Goal: Task Accomplishment & Management: Use online tool/utility

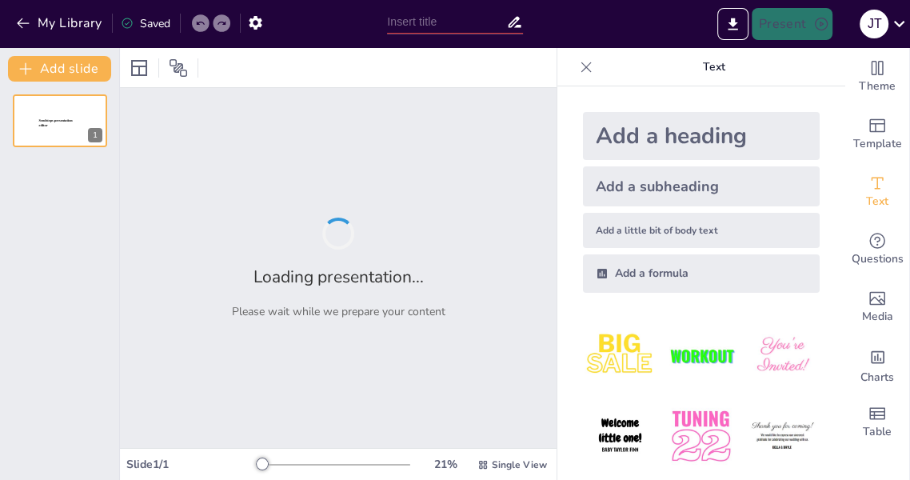
type input "Транспортні засоби Першої світової війни: Історичний огляд"
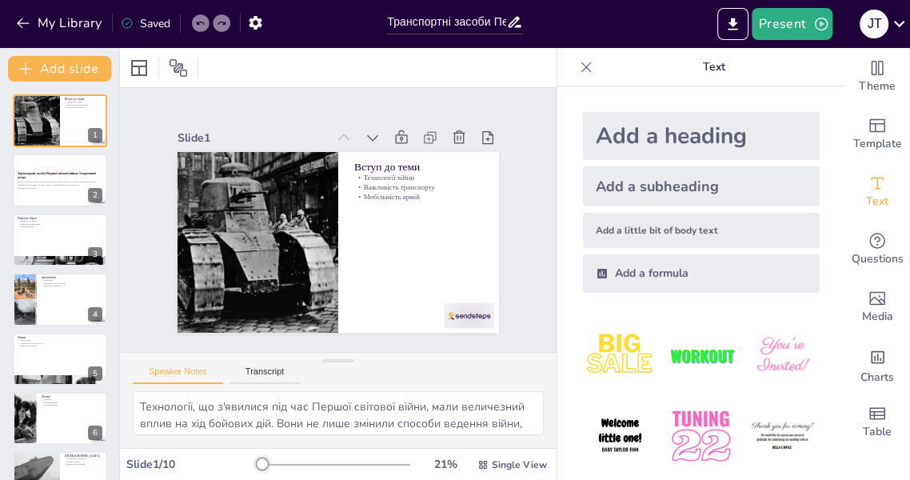
click at [36, 179] on div "Ця презентація розгляне різноманітні транспортні засоби, які використовувалися …" at bounding box center [60, 184] width 85 height 11
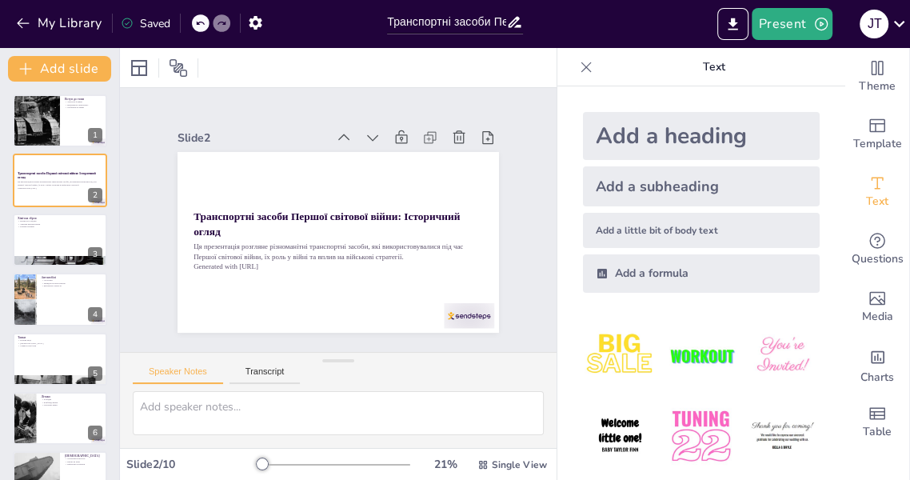
click at [293, 272] on div "Slide 1 Вступ до теми Технології війни Важливість транспорту Мобільність армій …" at bounding box center [338, 220] width 509 height 470
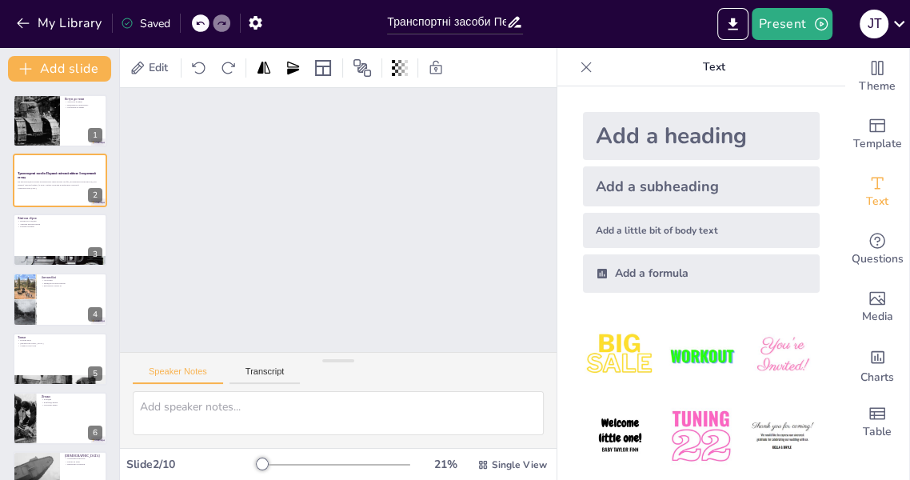
click at [72, 176] on button at bounding box center [70, 167] width 19 height 19
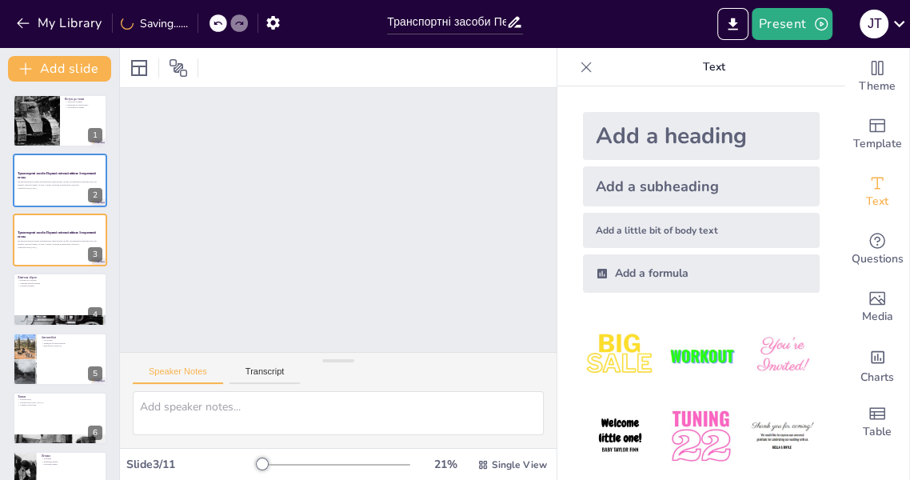
click at [403, 179] on div "Slide 1 Вступ до теми Технології війни Важливість транспорту Мобільність армій …" at bounding box center [338, 220] width 349 height 482
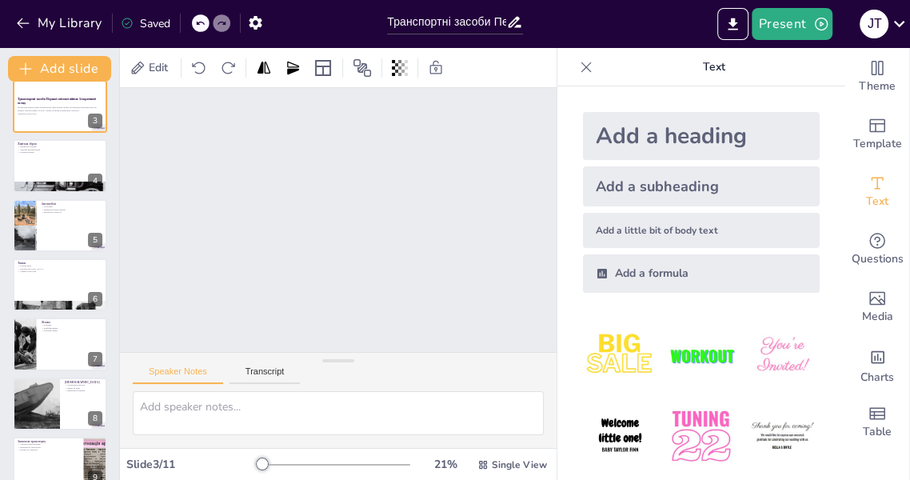
click at [72, 230] on div at bounding box center [60, 225] width 94 height 53
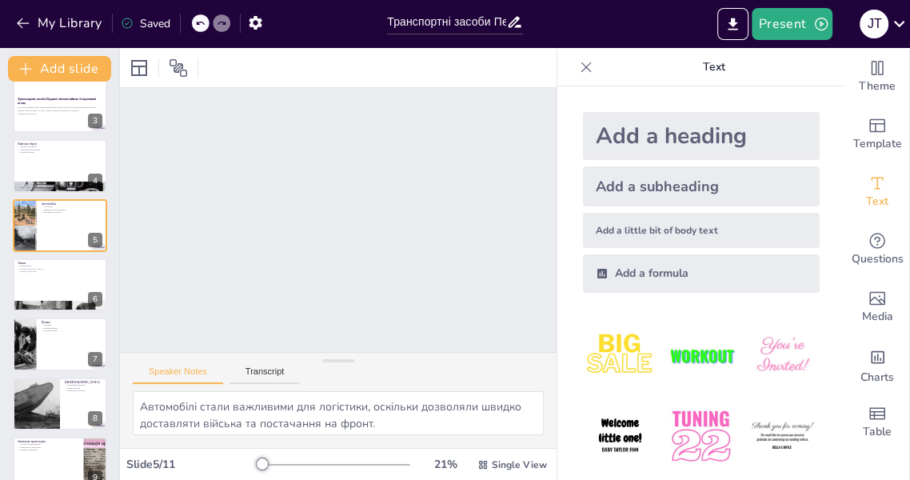
scroll to position [78, 0]
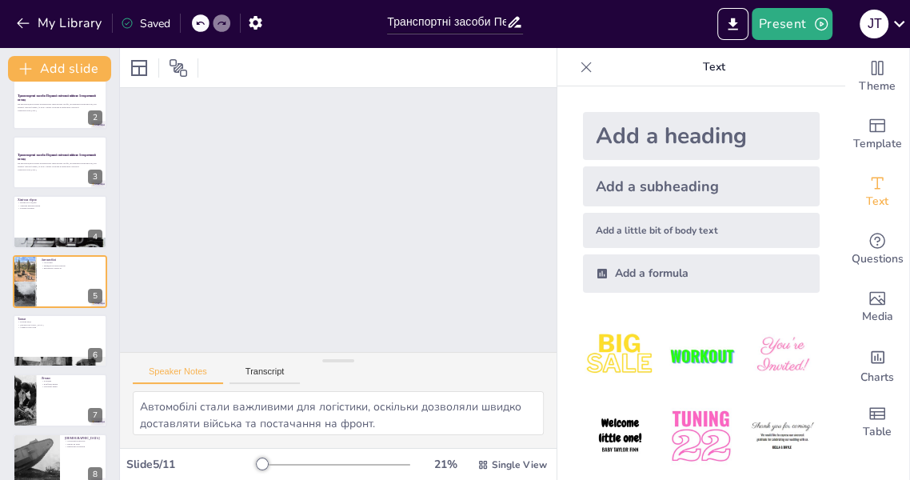
click at [58, 345] on div at bounding box center [60, 340] width 94 height 53
type textarea "[PERSON_NAME] забезпечували вогневу міць, що дозволяло арміям вести бойові дії …"
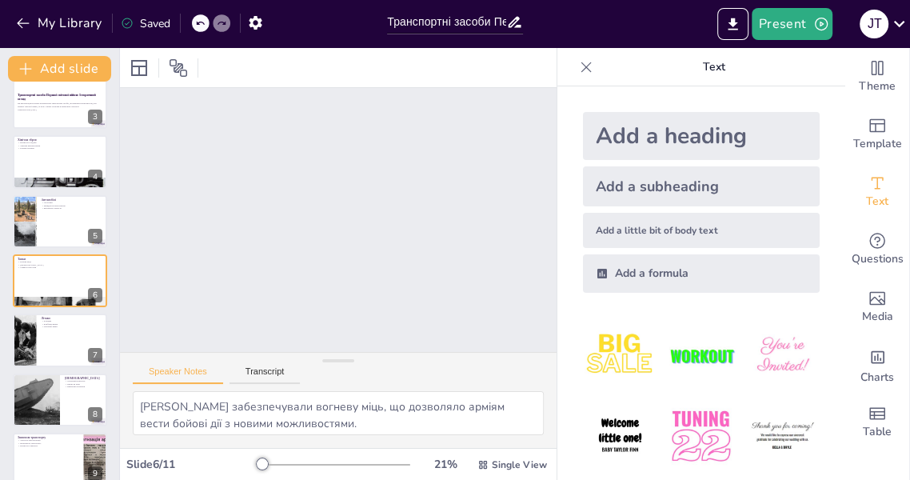
click at [736, 23] on icon "Export to PowerPoint" at bounding box center [734, 24] width 10 height 12
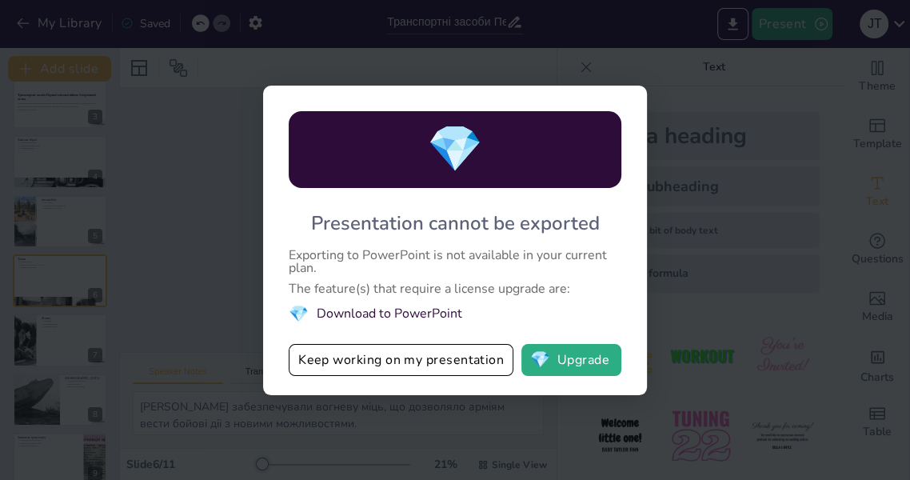
click at [560, 355] on button "💎 Upgrade" at bounding box center [571, 360] width 100 height 32
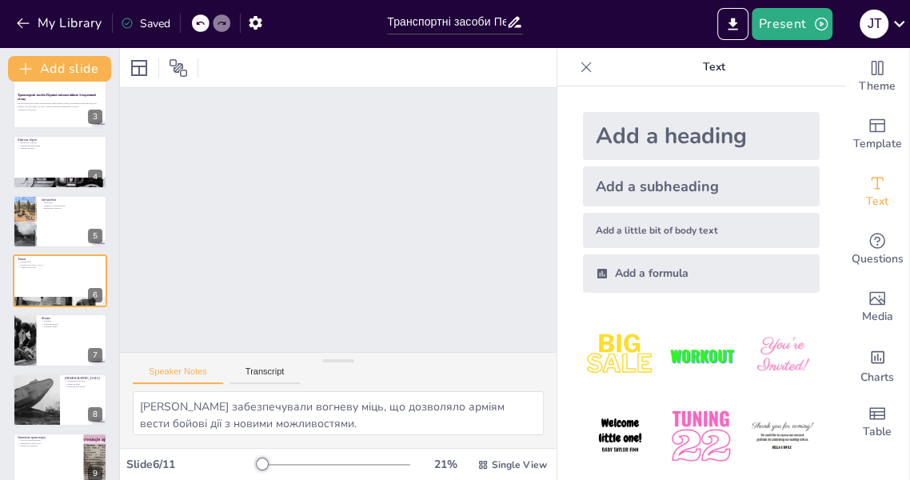
click at [800, 23] on button "Present" at bounding box center [792, 24] width 80 height 32
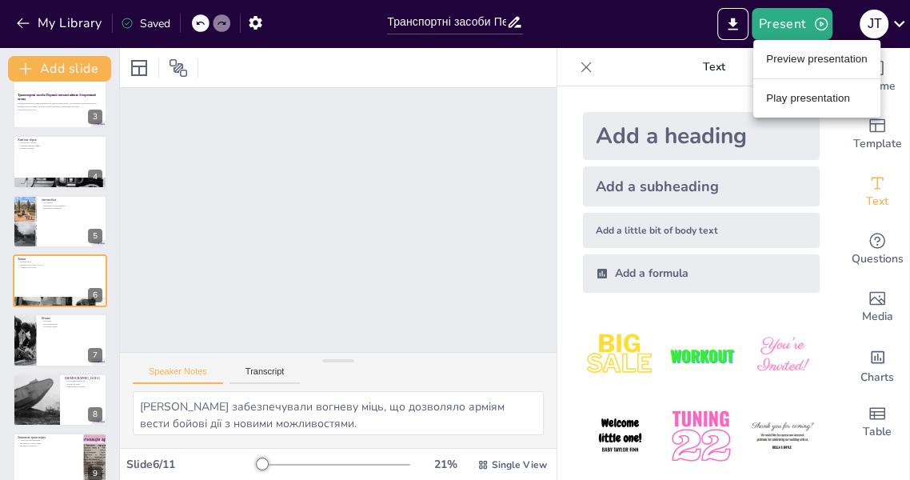
click at [740, 33] on div at bounding box center [455, 240] width 910 height 480
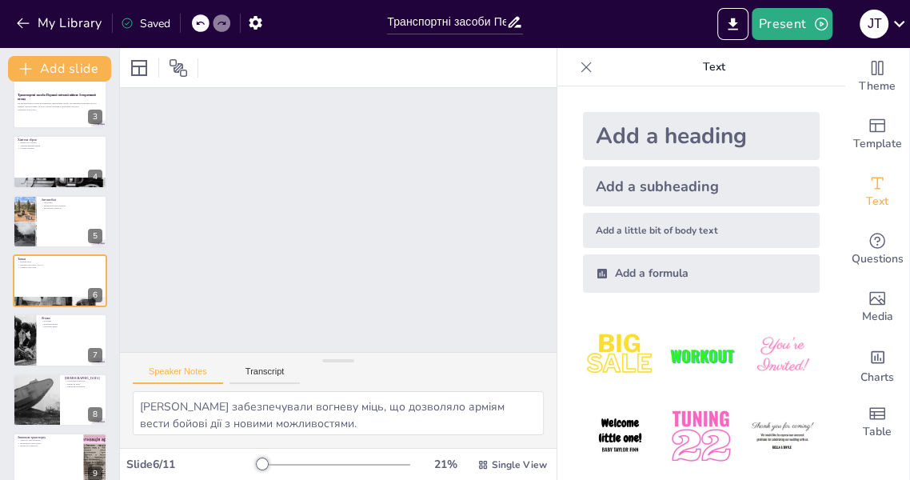
click at [735, 28] on icon "Export to PowerPoint" at bounding box center [733, 24] width 17 height 17
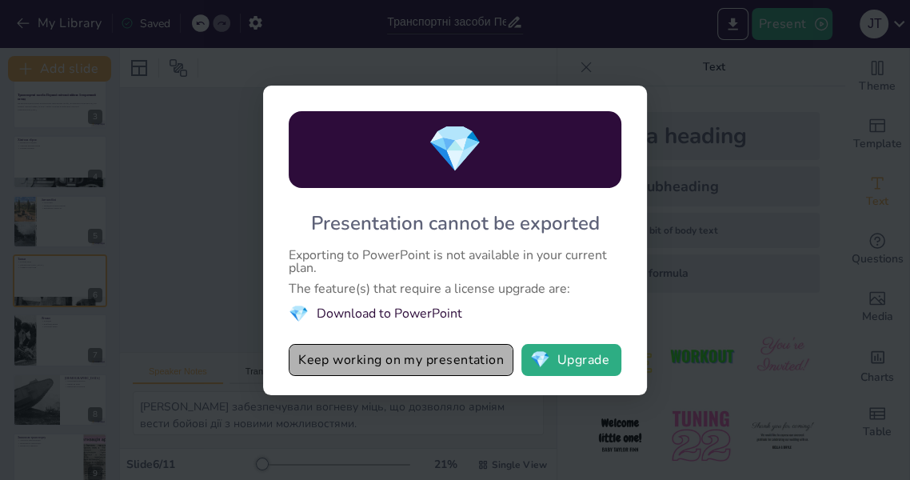
click at [433, 359] on button "Keep working on my presentation" at bounding box center [401, 360] width 225 height 32
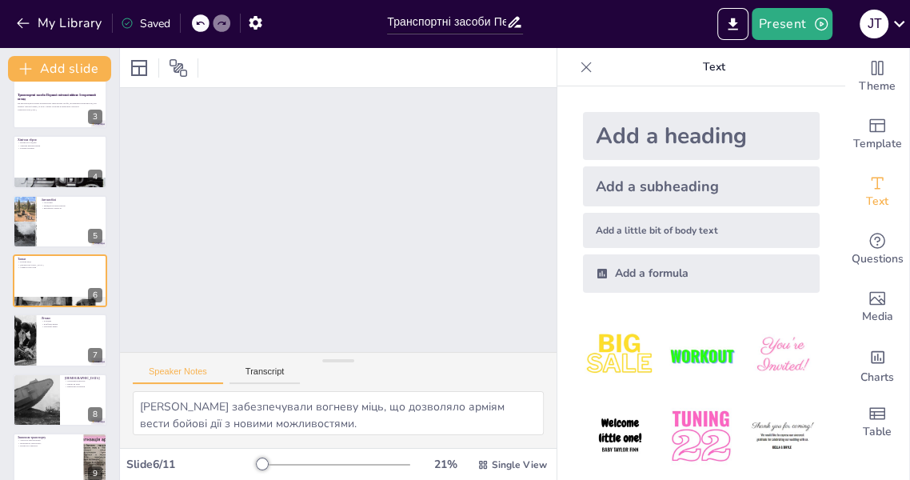
click at [732, 26] on icon "Export to PowerPoint" at bounding box center [733, 24] width 17 height 17
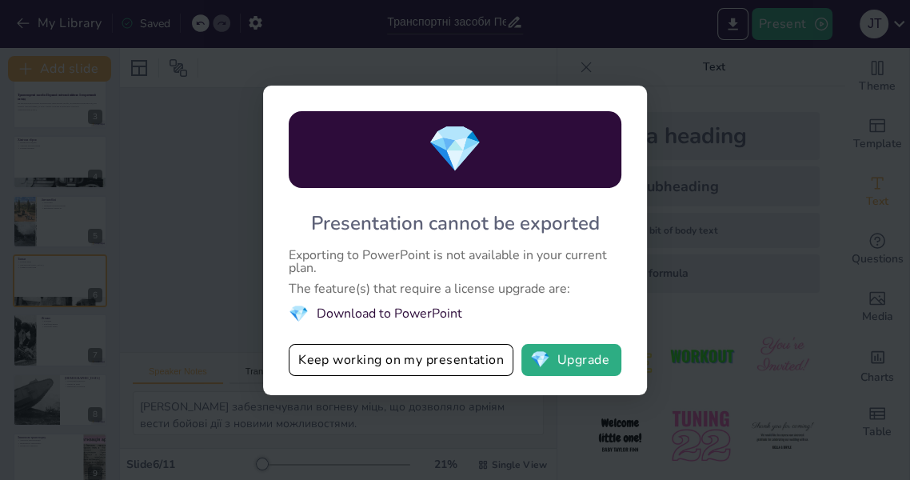
click at [437, 357] on button "Keep working on my presentation" at bounding box center [401, 360] width 225 height 32
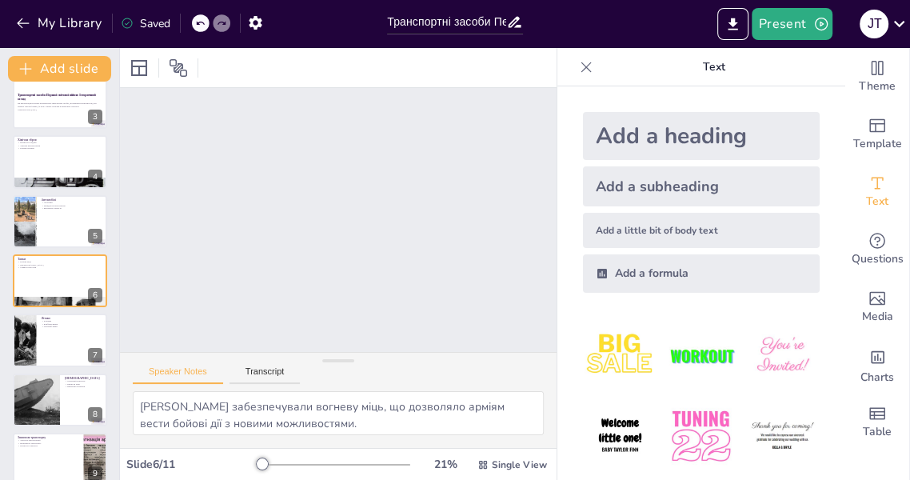
click at [885, 25] on div "j t" at bounding box center [874, 24] width 29 height 29
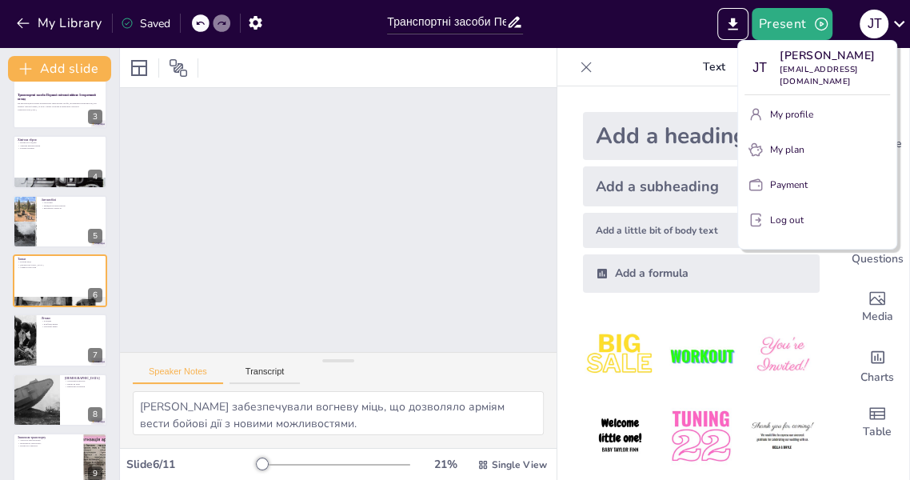
click at [484, 244] on div at bounding box center [455, 240] width 910 height 480
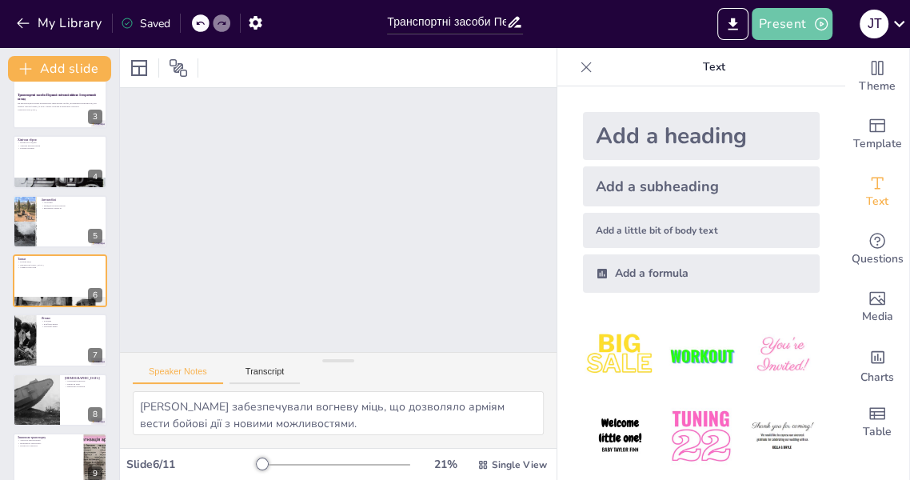
click at [824, 26] on icon "button" at bounding box center [821, 24] width 16 height 16
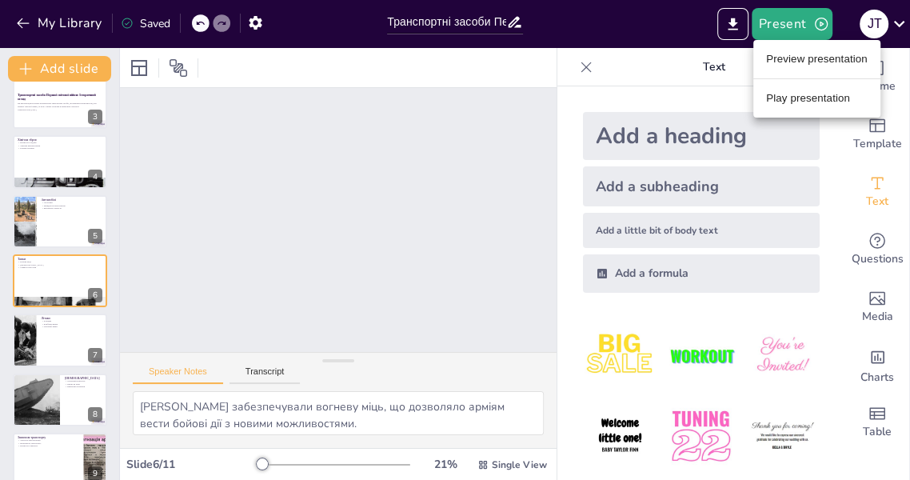
click at [816, 94] on li "Play presentation" at bounding box center [816, 99] width 127 height 26
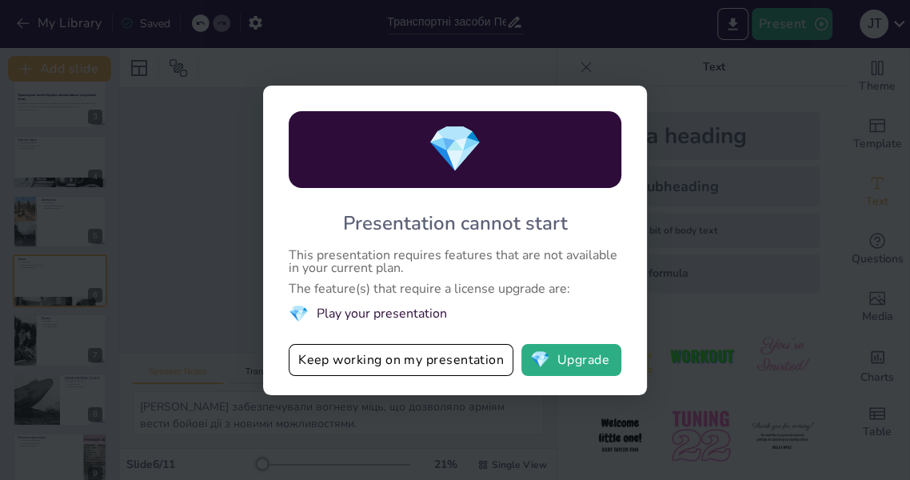
click at [793, 121] on div "💎 Presentation cannot start This presentation requires features that are not av…" at bounding box center [455, 240] width 910 height 480
click at [826, 28] on div "💎 Presentation cannot start This presentation requires features that are not av…" at bounding box center [455, 240] width 910 height 480
click at [444, 350] on button "Keep working on my presentation" at bounding box center [401, 360] width 225 height 32
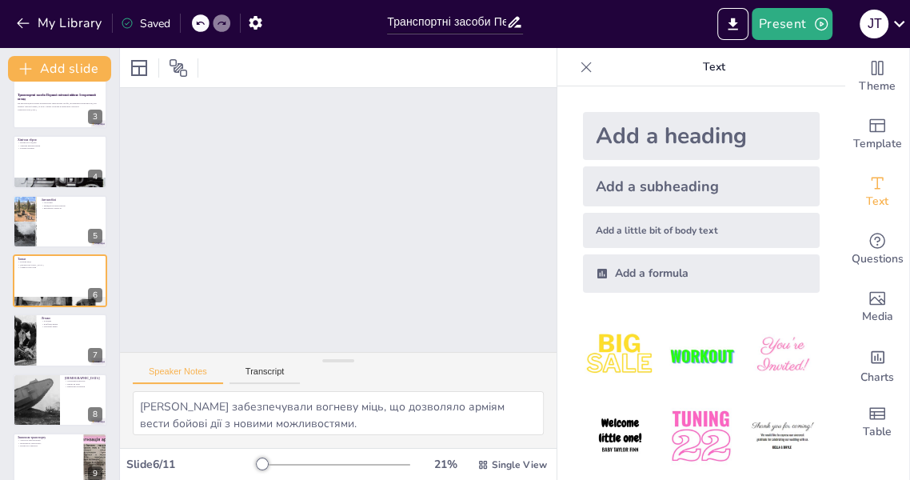
click at [818, 25] on icon "button" at bounding box center [821, 24] width 16 height 16
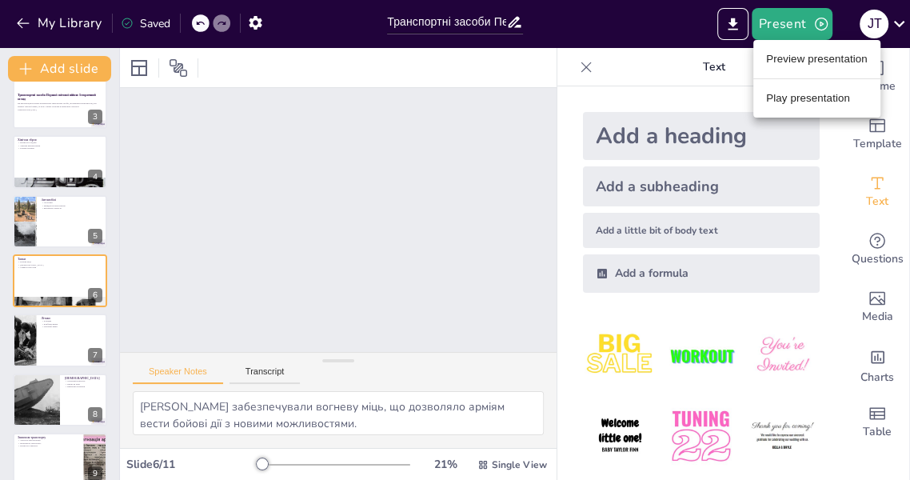
click at [823, 56] on li "Preview presentation" at bounding box center [816, 59] width 127 height 26
